Goal: Find specific page/section: Locate item on page

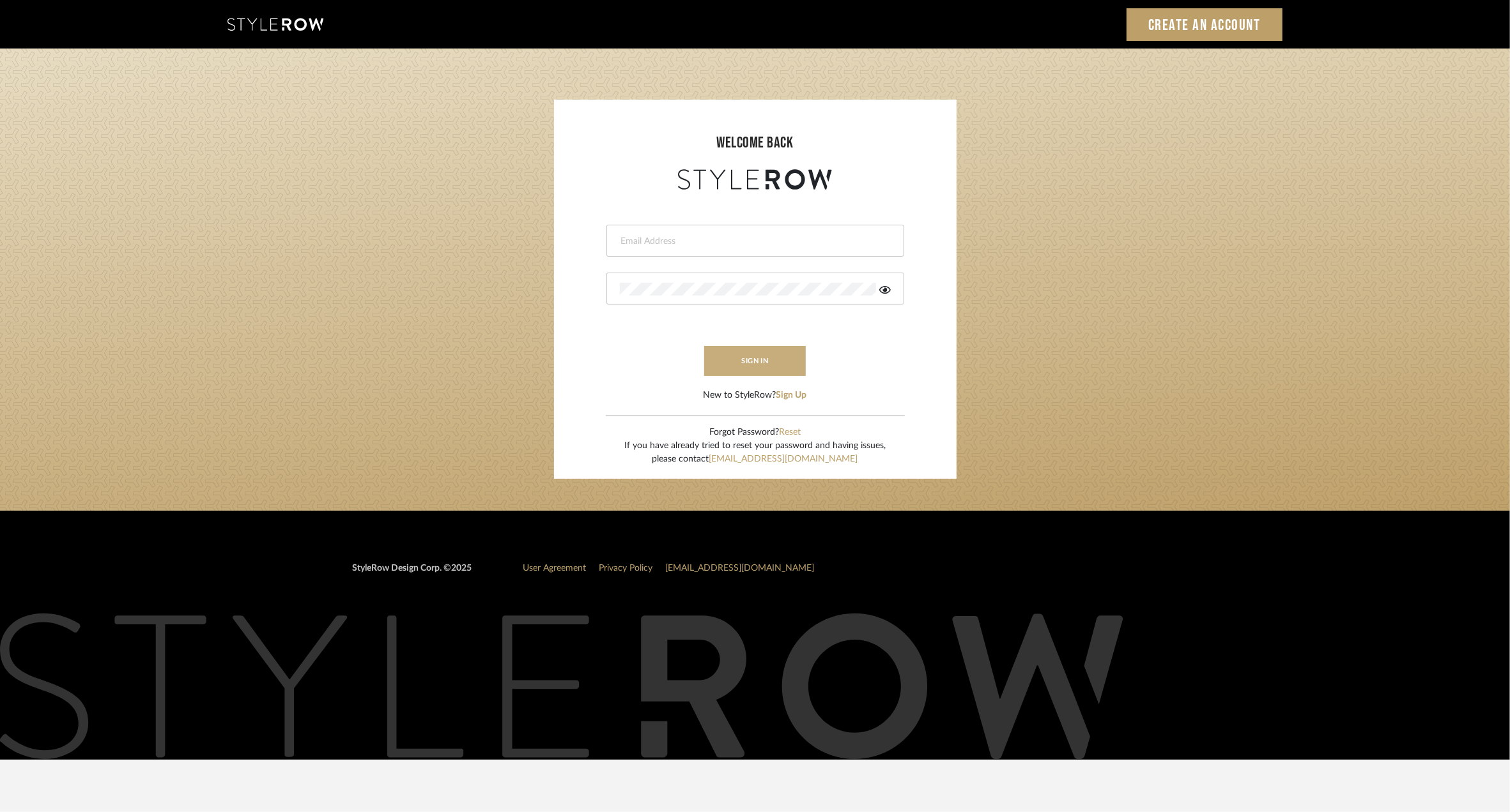
type input "[PERSON_NAME][EMAIL_ADDRESS][DOMAIN_NAME]"
click at [725, 358] on button "sign in" at bounding box center [755, 361] width 102 height 30
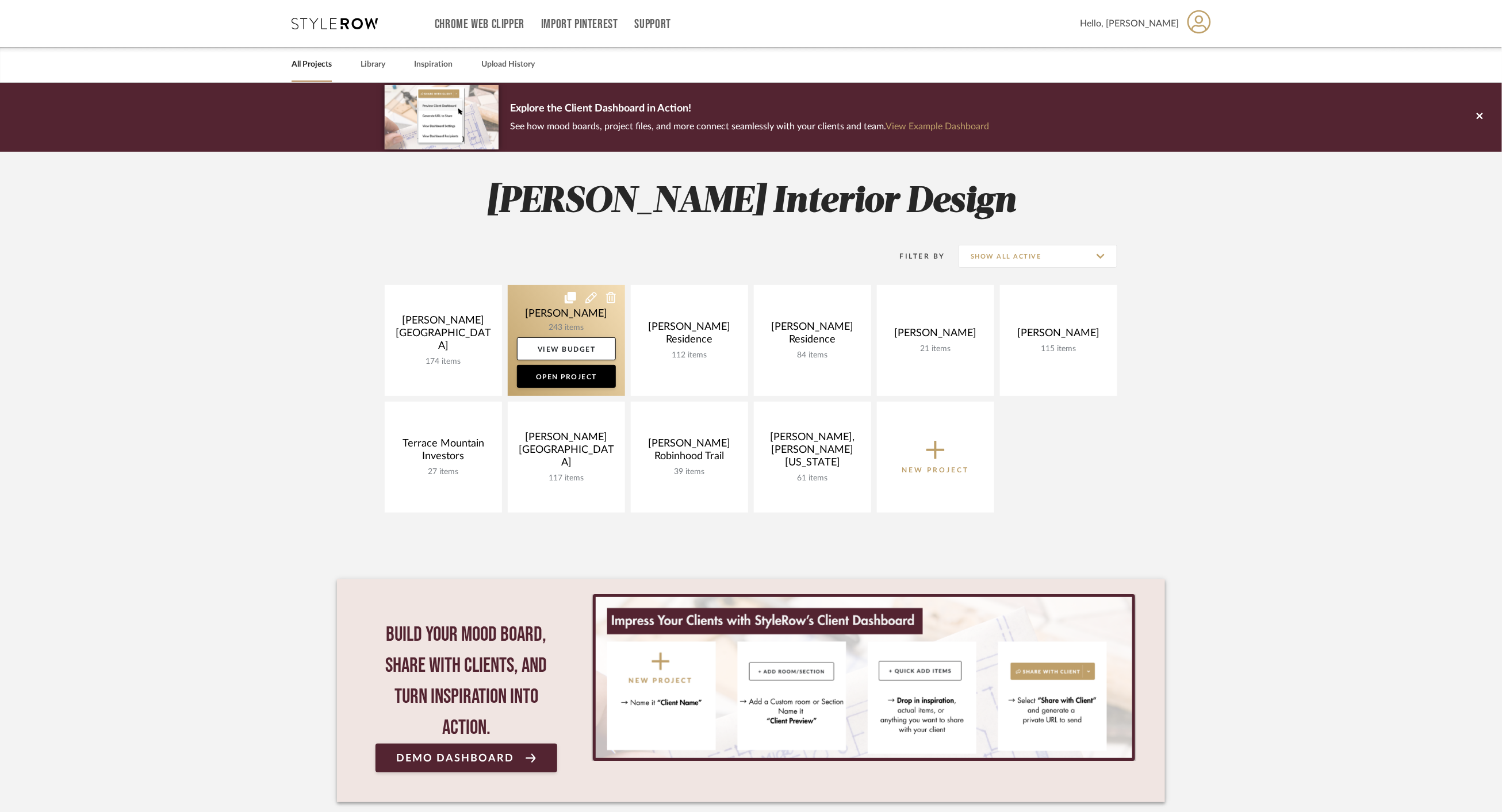
click at [528, 308] on link at bounding box center [567, 341] width 118 height 111
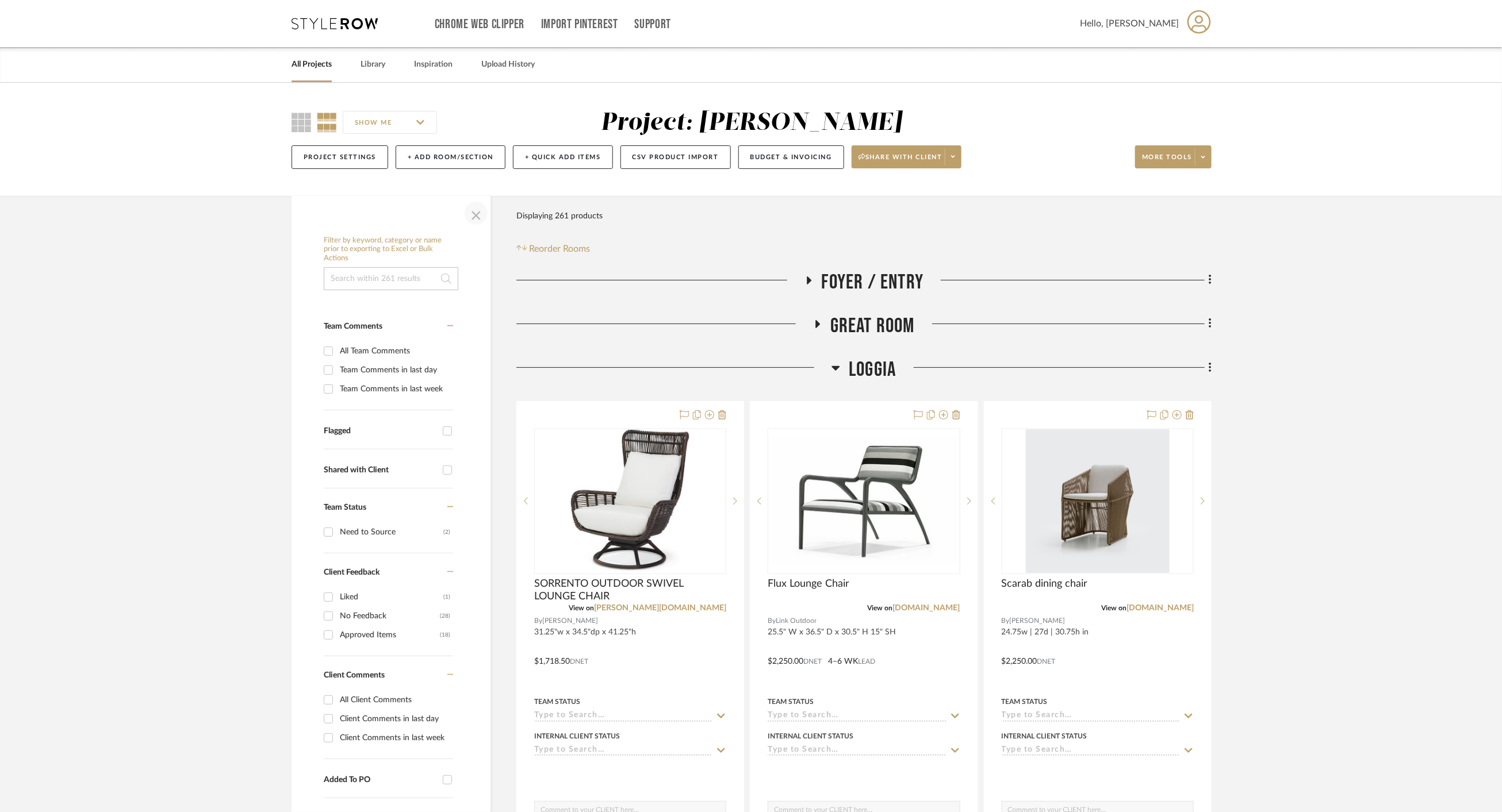
click at [475, 217] on span "button" at bounding box center [476, 213] width 27 height 27
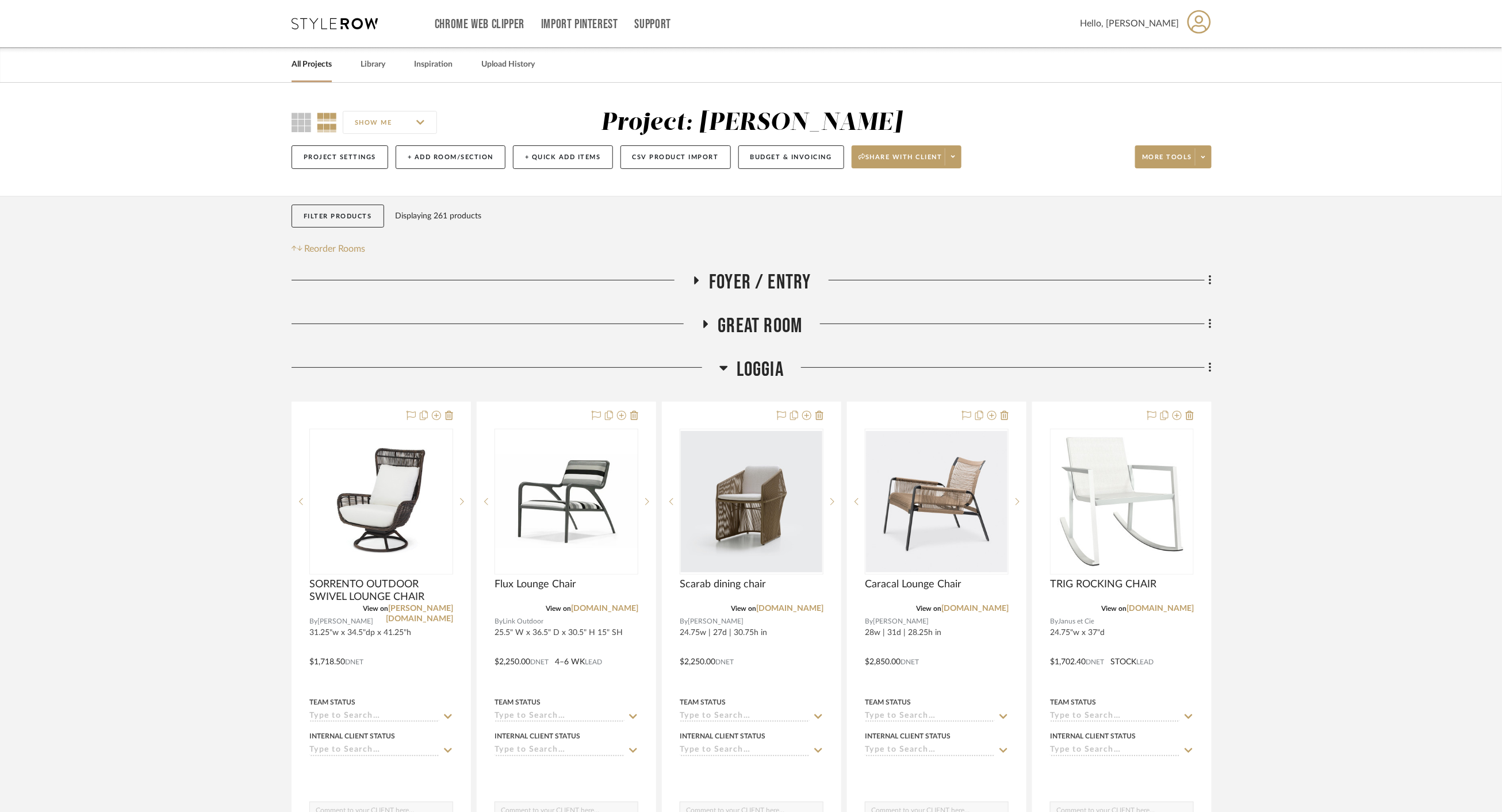
click at [753, 366] on span "Loggia" at bounding box center [760, 369] width 47 height 24
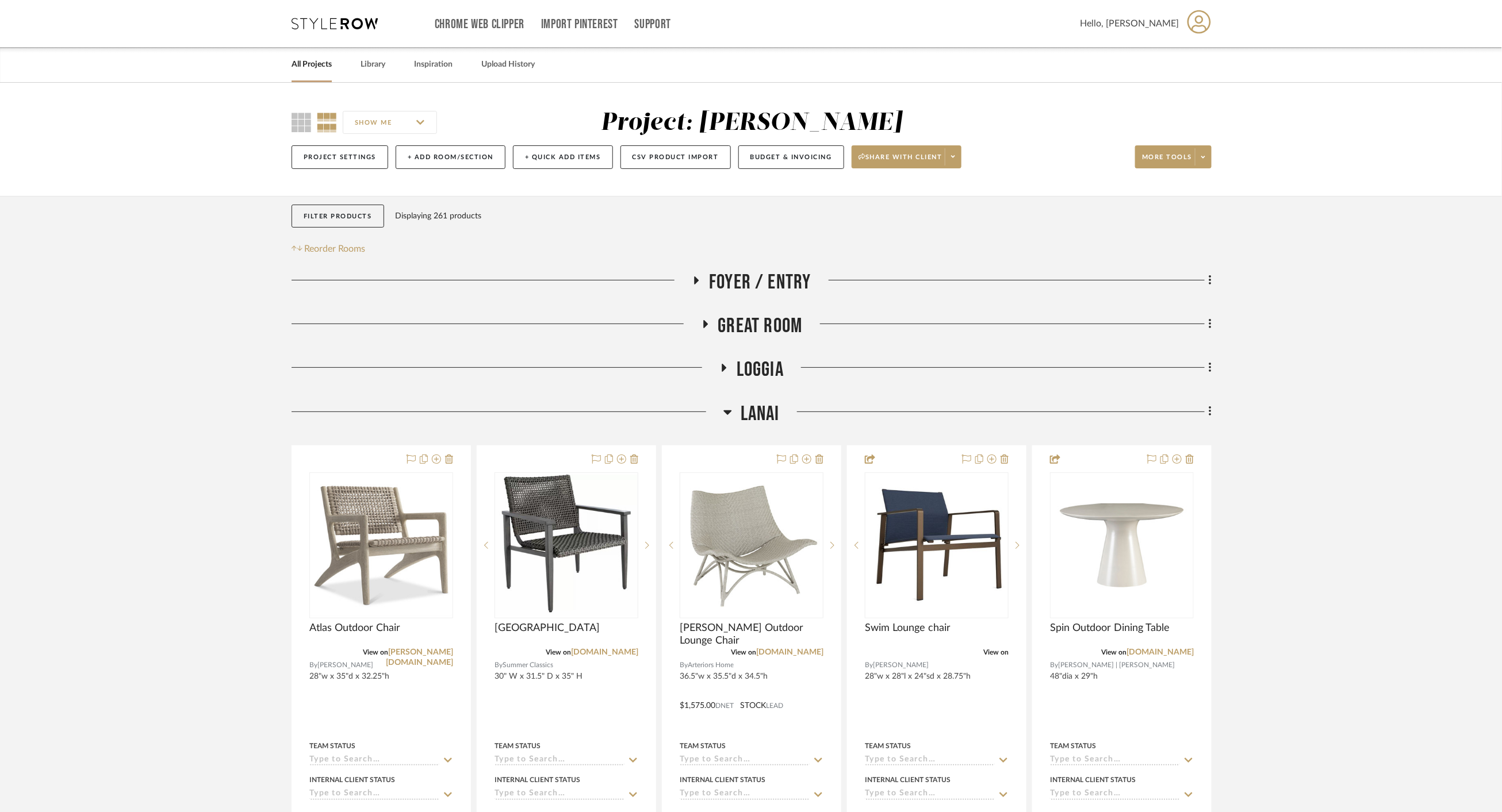
click at [750, 322] on span "Great Room" at bounding box center [761, 326] width 85 height 24
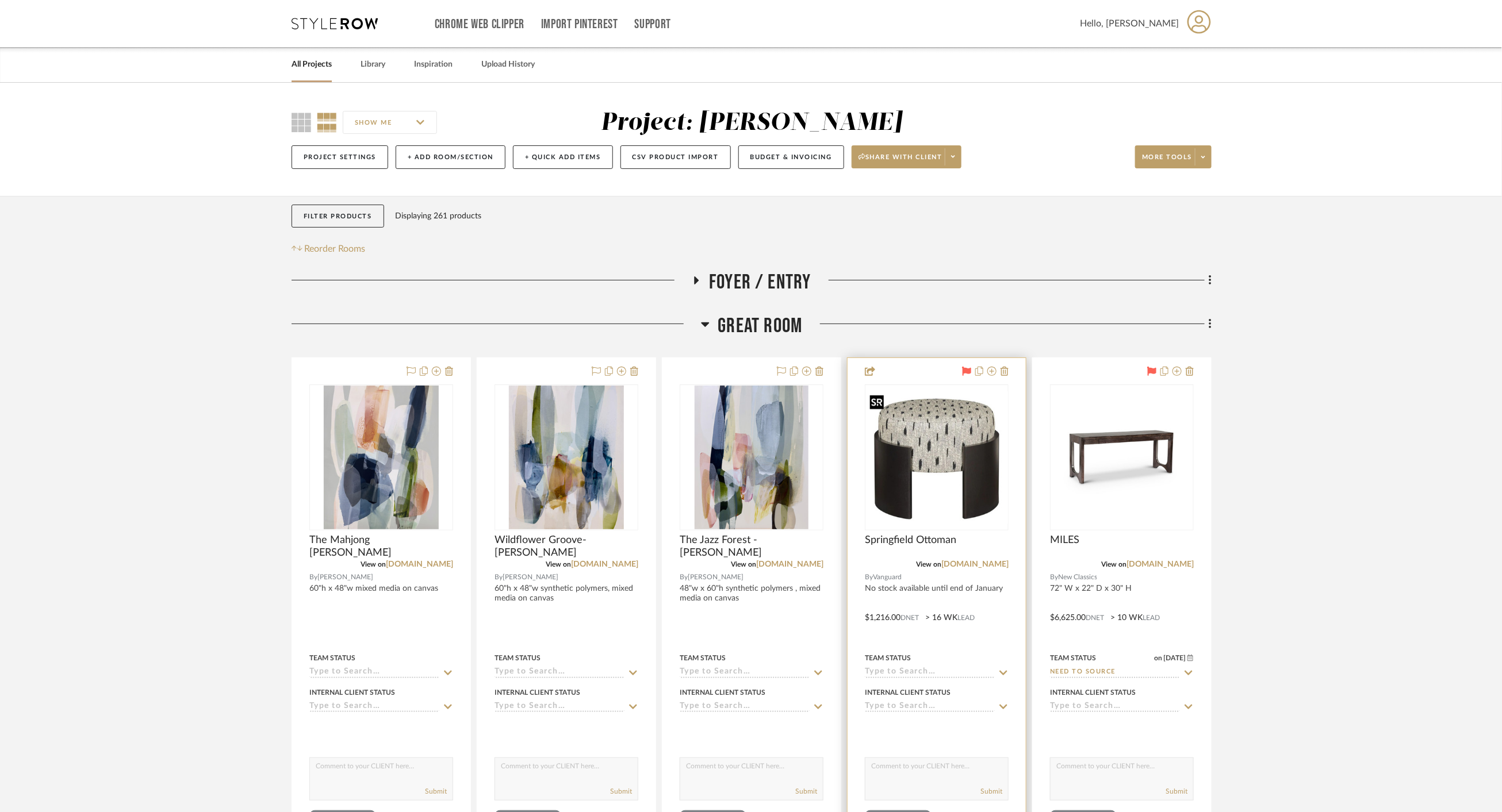
click at [964, 492] on div at bounding box center [937, 458] width 144 height 146
click at [964, 492] on img "0" at bounding box center [937, 458] width 141 height 133
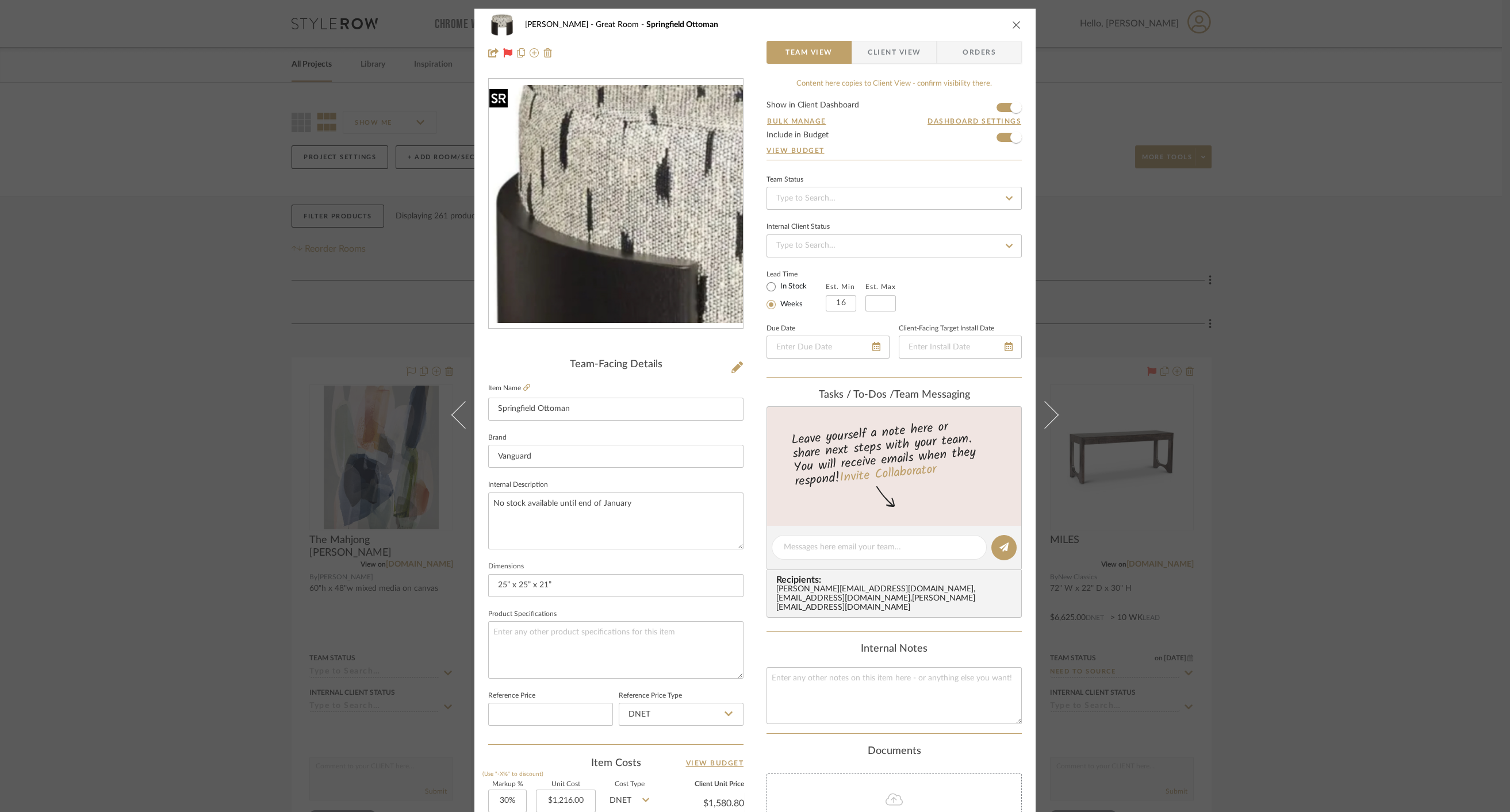
click at [540, 165] on img "0" at bounding box center [616, 204] width 254 height 238
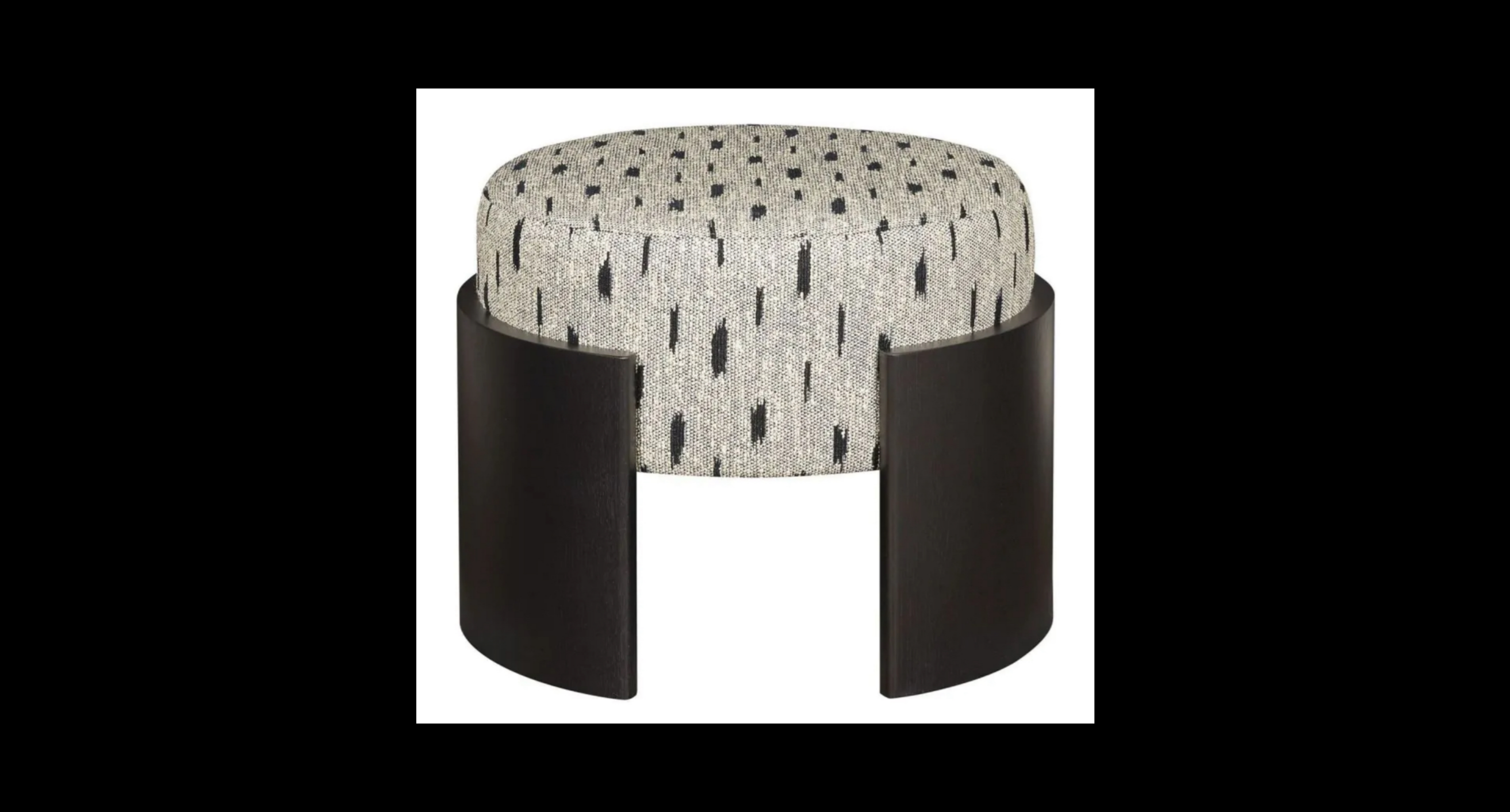
click at [1329, 260] on div at bounding box center [1046, 427] width 1259 height 677
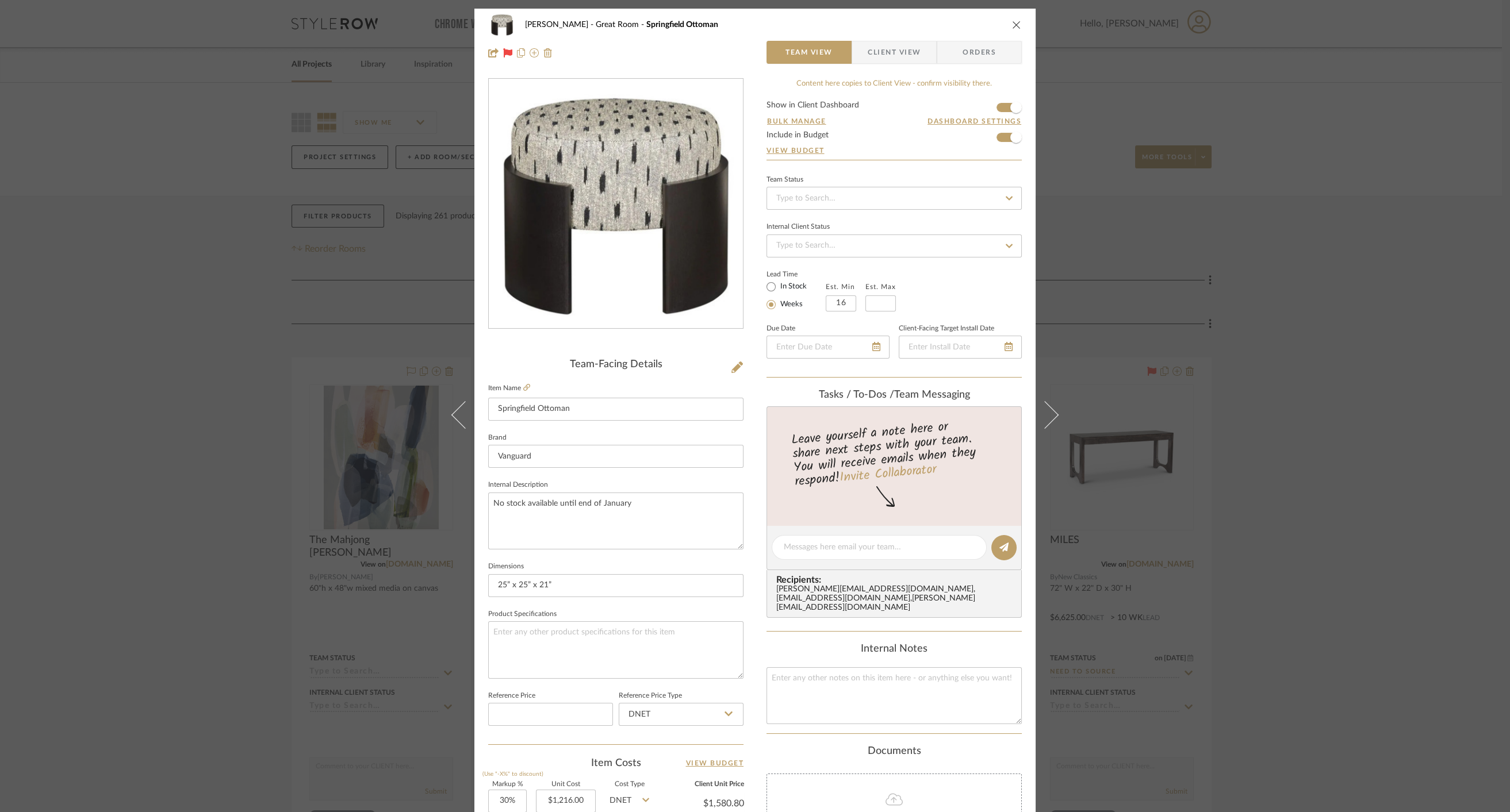
click at [1323, 302] on div "Cawley Gillon Great Room Springfield Ottoman Team View Client View Orders Team-…" at bounding box center [755, 406] width 1510 height 812
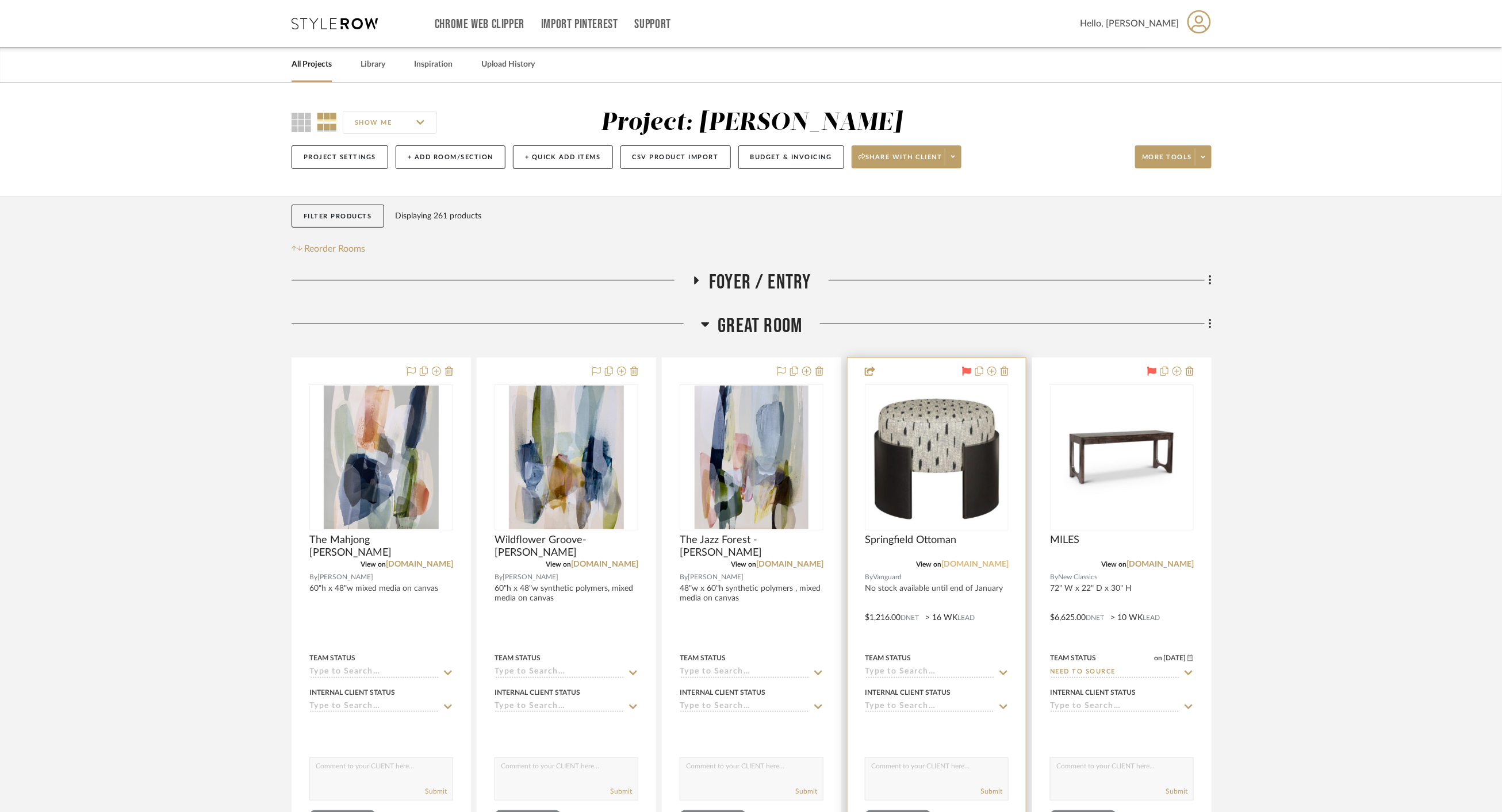
click at [974, 560] on link "vanguardfurniture.com" at bounding box center [975, 564] width 67 height 8
